Goal: Task Accomplishment & Management: Use online tool/utility

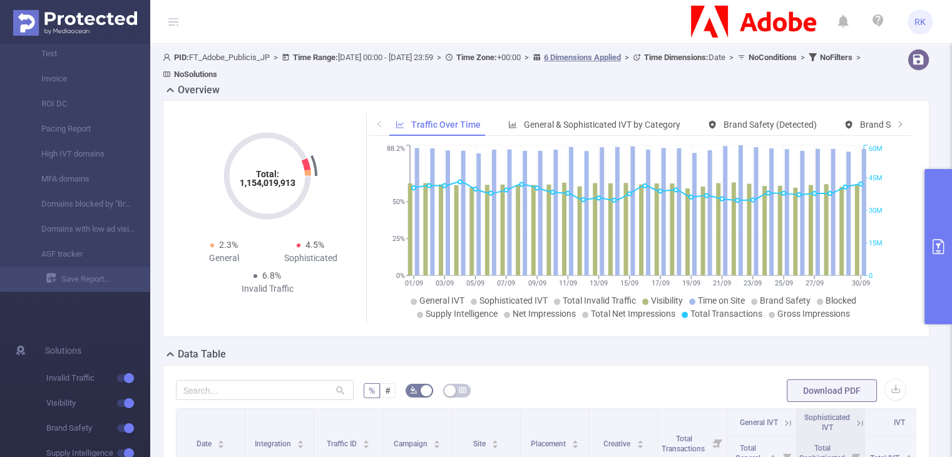
click at [943, 195] on button "primary" at bounding box center [939, 246] width 28 height 155
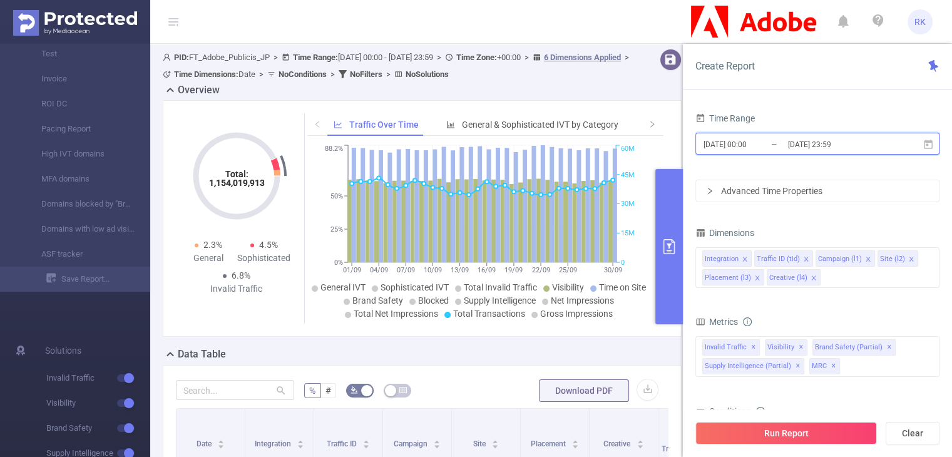
click at [772, 153] on span "[DATE] 00:00 _ [DATE] 23:59" at bounding box center [818, 144] width 244 height 22
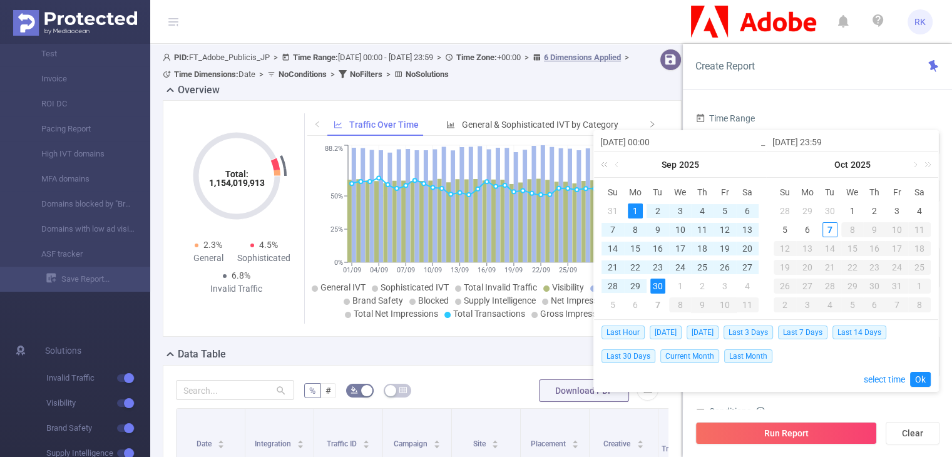
click at [607, 165] on link at bounding box center [607, 164] width 16 height 25
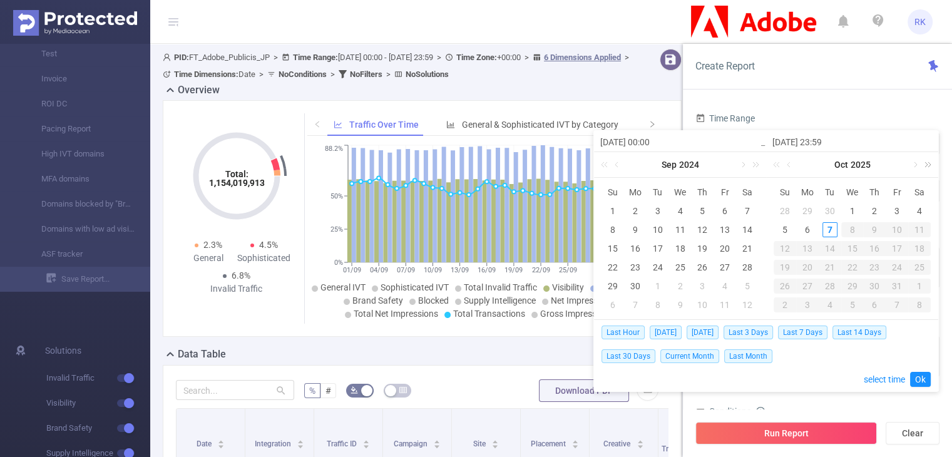
click at [922, 162] on link at bounding box center [926, 164] width 16 height 25
click at [780, 165] on link at bounding box center [779, 164] width 16 height 25
click at [756, 163] on link at bounding box center [754, 164] width 16 height 25
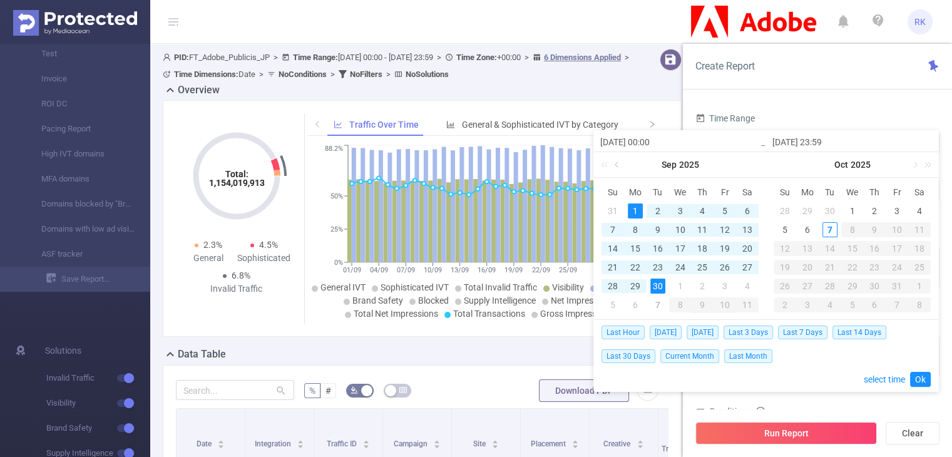
click at [614, 164] on link at bounding box center [617, 164] width 11 height 25
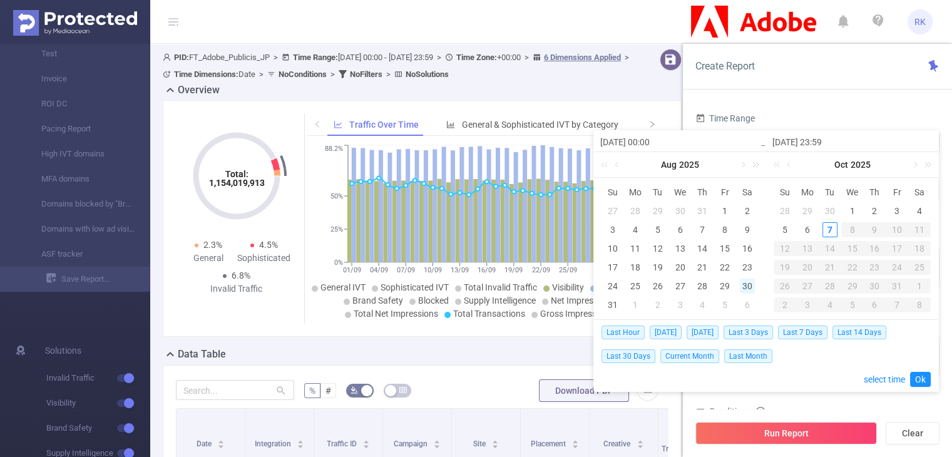
click at [749, 283] on div "30" at bounding box center [747, 286] width 15 height 15
click at [894, 211] on div "3" at bounding box center [897, 211] width 15 height 15
type input "[DATE] 00:00"
type input "[DATE] 23:59"
type input "[DATE] 00:00"
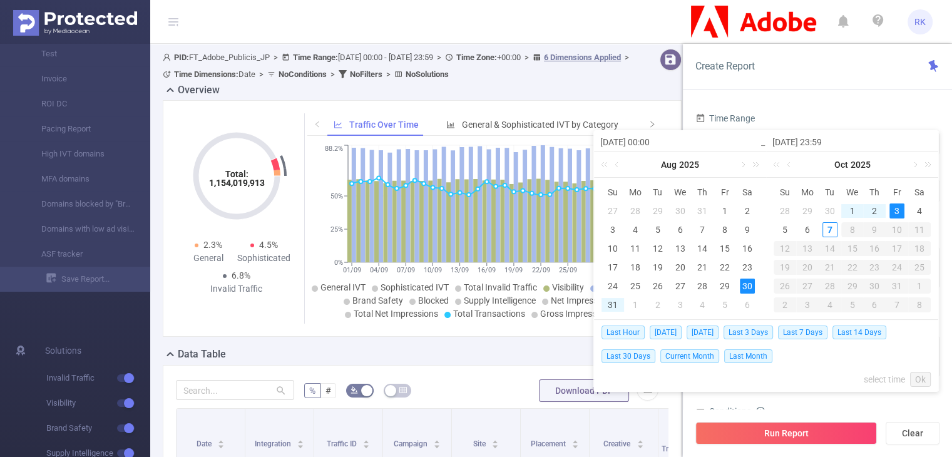
type input "[DATE] 23:59"
click at [919, 376] on link "Ok" at bounding box center [921, 379] width 21 height 15
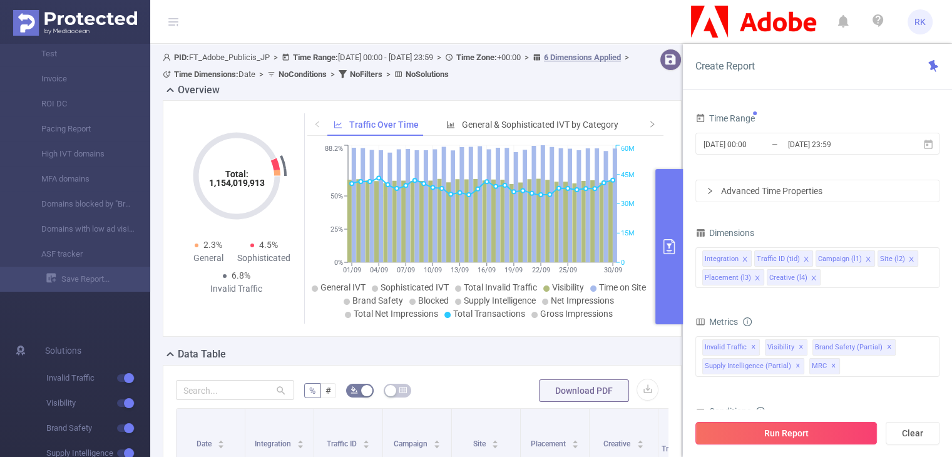
click at [834, 427] on button "Run Report" at bounding box center [787, 433] width 182 height 23
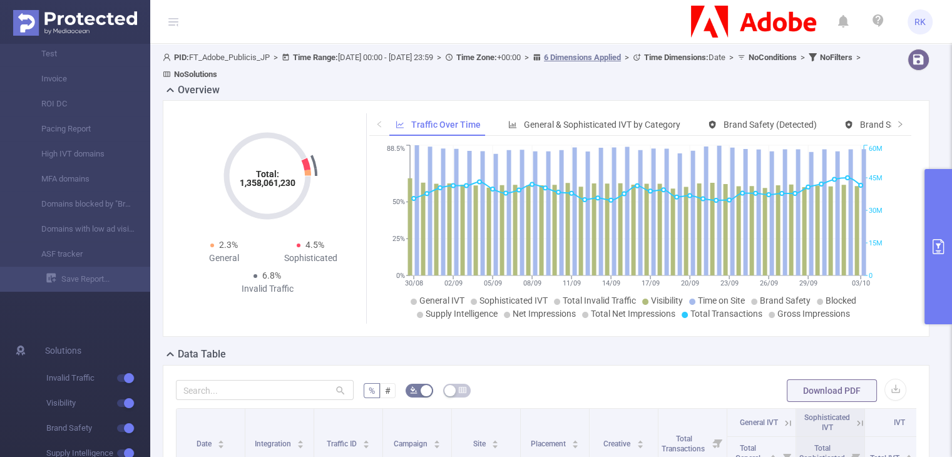
scroll to position [66, 0]
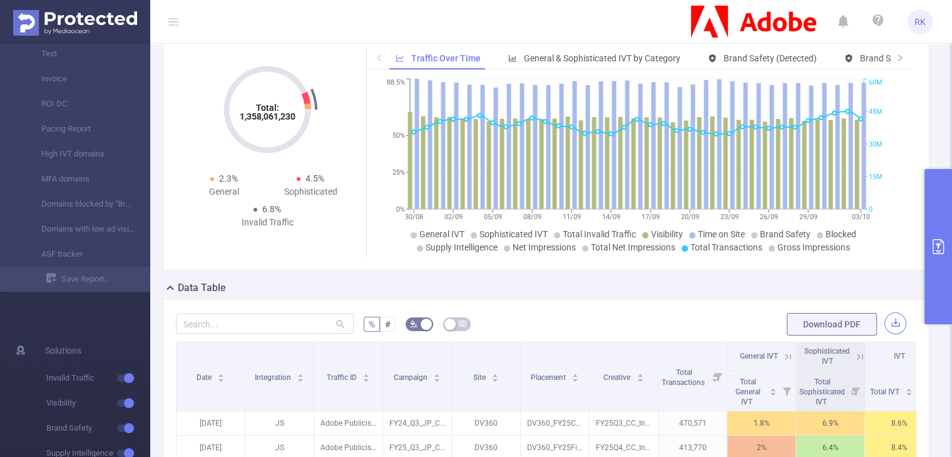
click at [892, 322] on button "button" at bounding box center [896, 323] width 22 height 22
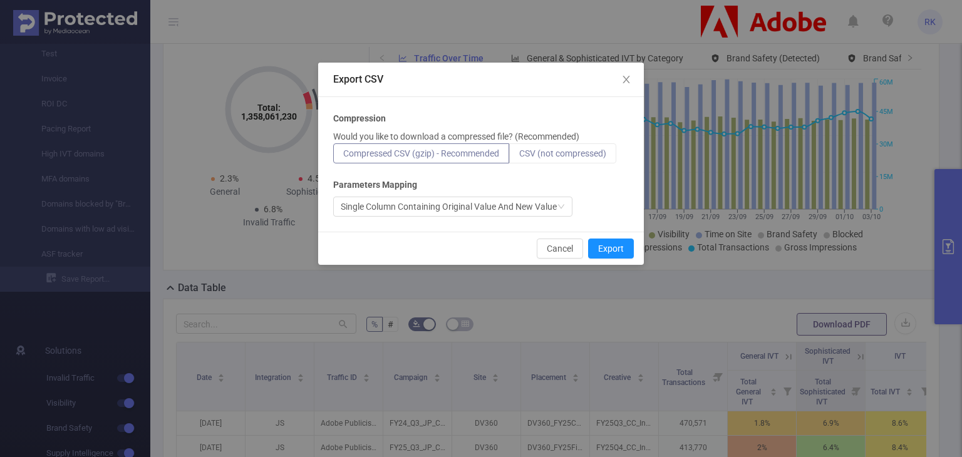
click at [594, 162] on label "CSV (not compressed)" at bounding box center [562, 153] width 107 height 20
click at [519, 157] on input "CSV (not compressed)" at bounding box center [519, 157] width 0 height 0
click at [594, 162] on label "CSV (not compressed)" at bounding box center [562, 153] width 107 height 20
click at [519, 157] on input "CSV (not compressed)" at bounding box center [519, 157] width 0 height 0
click at [581, 153] on span "CSV (not compressed)" at bounding box center [562, 153] width 87 height 10
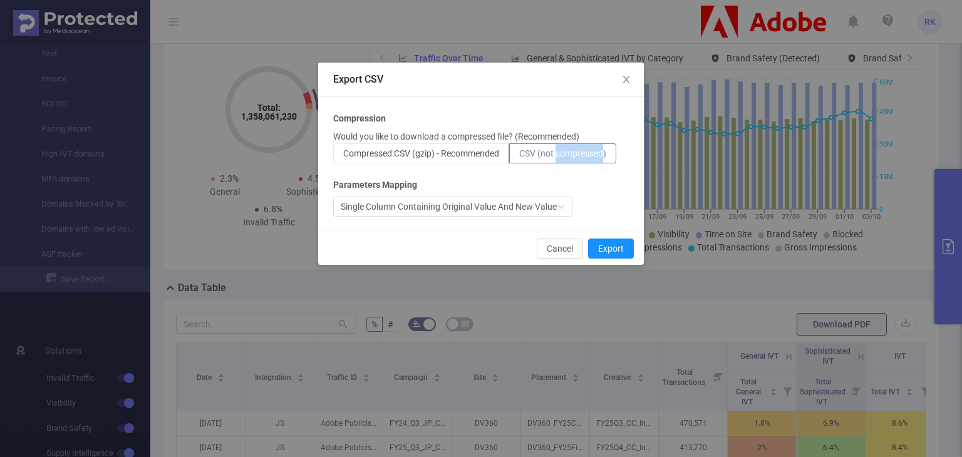
click at [519, 157] on input "CSV (not compressed)" at bounding box center [519, 157] width 0 height 0
click at [606, 241] on button "Export" at bounding box center [611, 249] width 46 height 20
